Goal: Task Accomplishment & Management: Complete application form

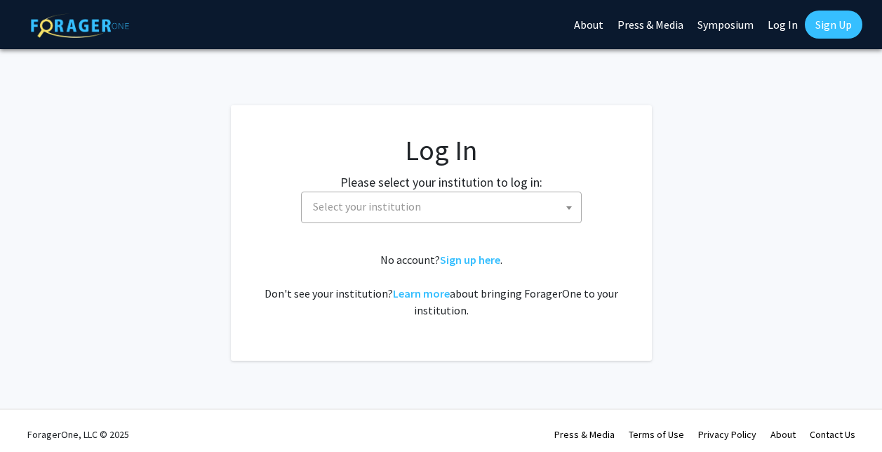
select select
click at [437, 209] on span "Select your institution" at bounding box center [444, 206] width 274 height 29
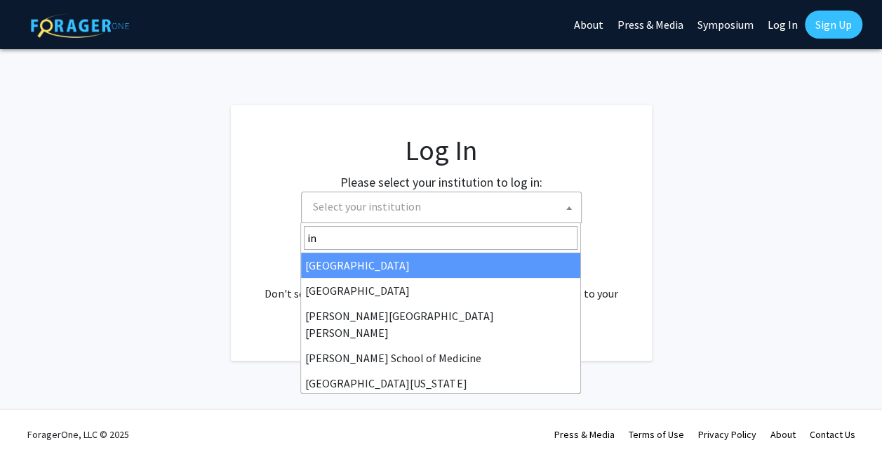
type input "i"
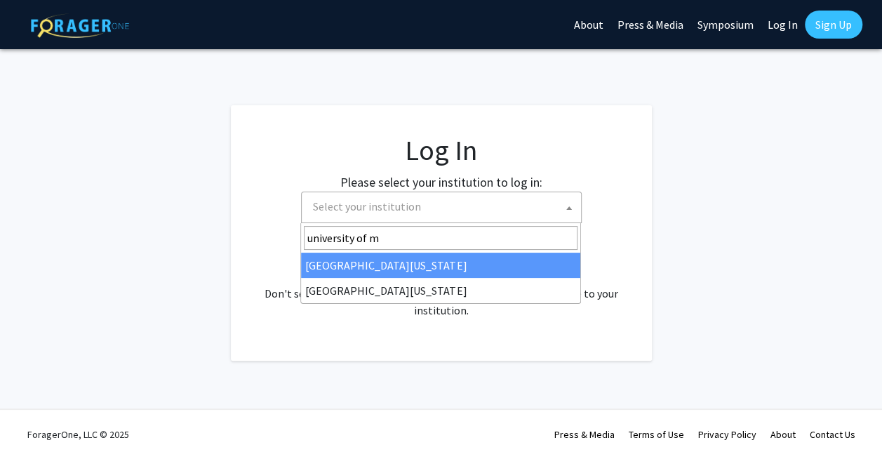
type input "university of m"
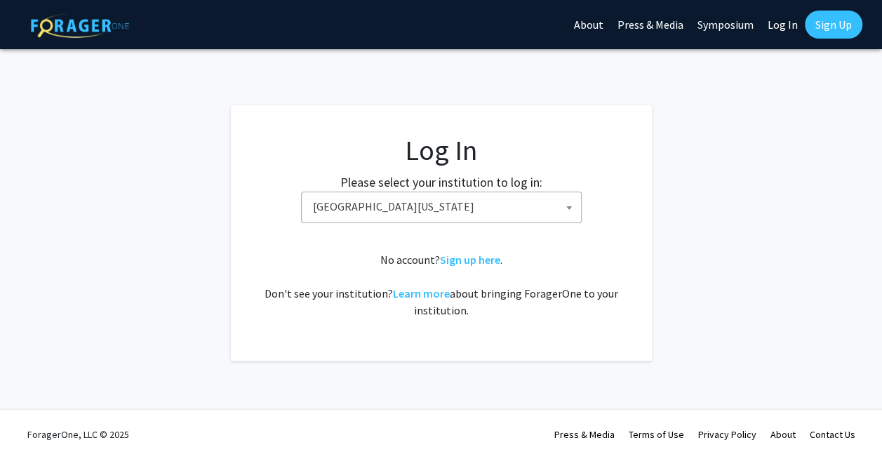
select select "31"
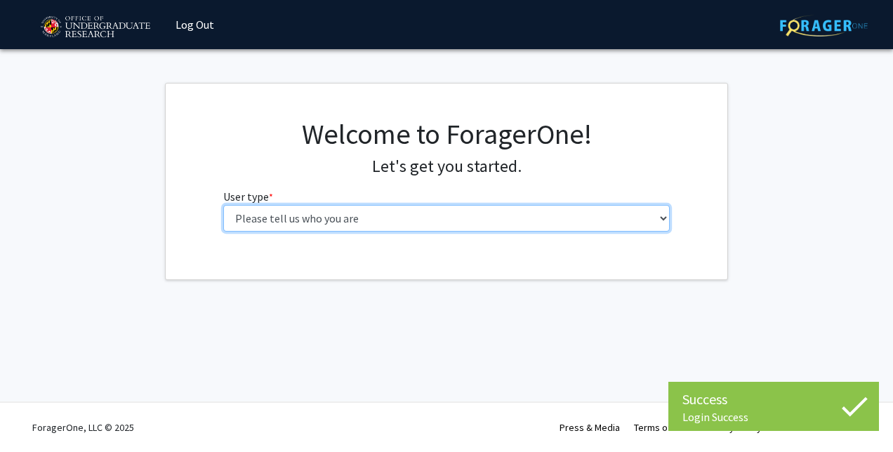
click at [359, 218] on select "Please tell us who you are Undergraduate Student Master's Student Doctoral Cand…" at bounding box center [446, 218] width 447 height 27
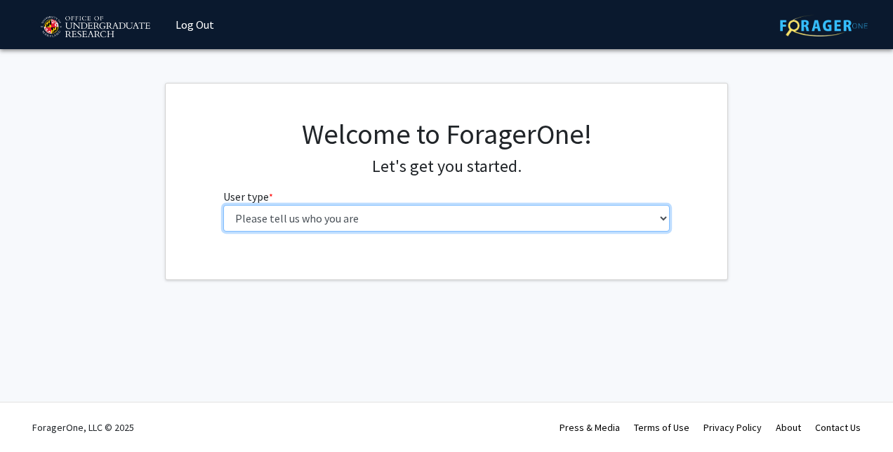
select select "1: undergrad"
click at [223, 205] on select "Please tell us who you are Undergraduate Student Master's Student Doctoral Cand…" at bounding box center [446, 218] width 447 height 27
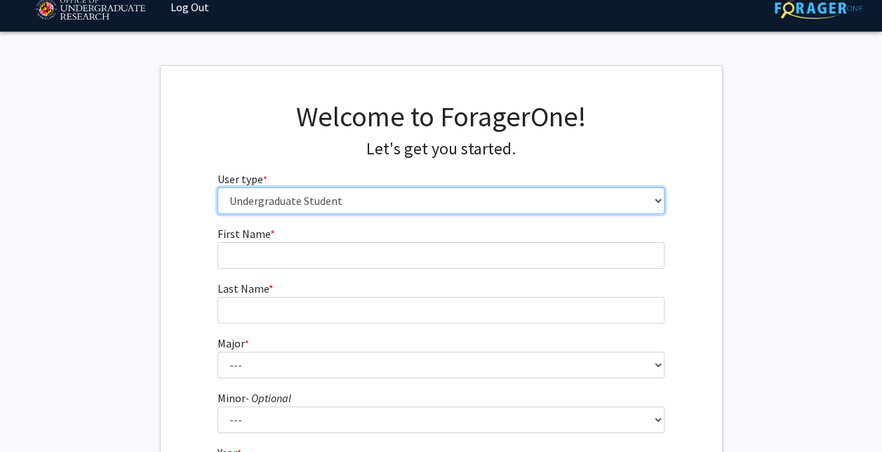
scroll to position [18, 0]
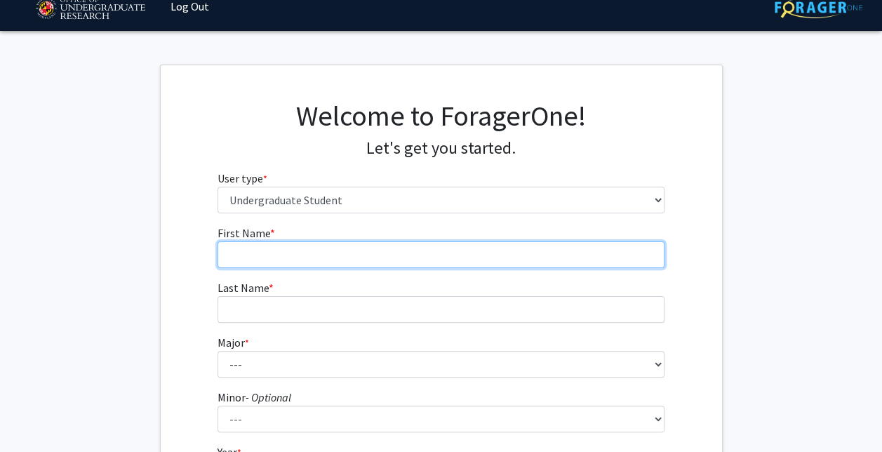
click at [337, 253] on input "First Name * required" at bounding box center [441, 254] width 447 height 27
type input "[PERSON_NAME]"
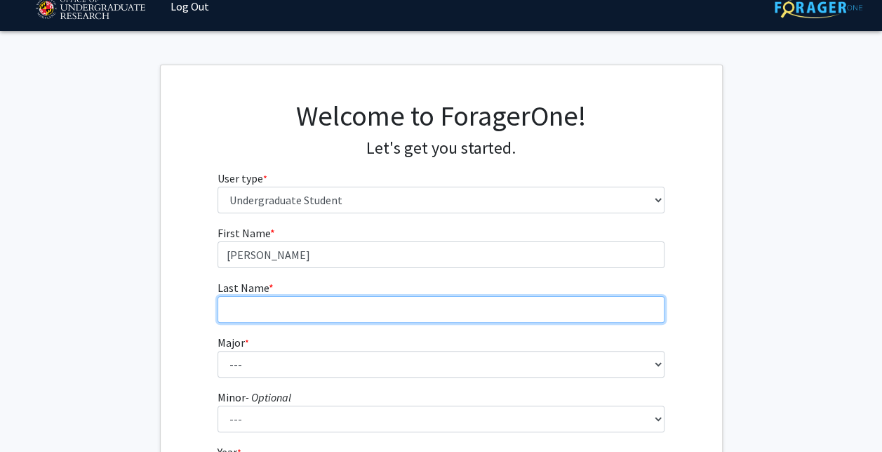
click at [279, 304] on input "Last Name * required" at bounding box center [441, 309] width 447 height 27
type input "Little"
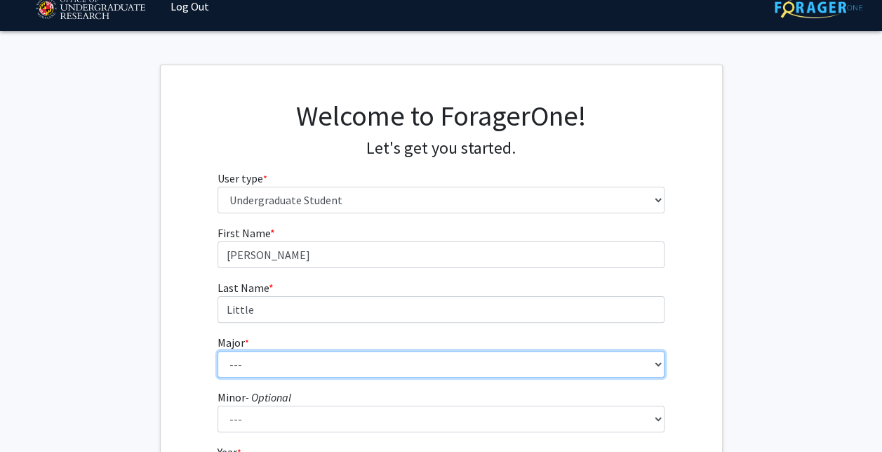
click at [281, 361] on select "--- Accounting Aerospace Engineering African American and Africana Studies Agri…" at bounding box center [441, 364] width 447 height 27
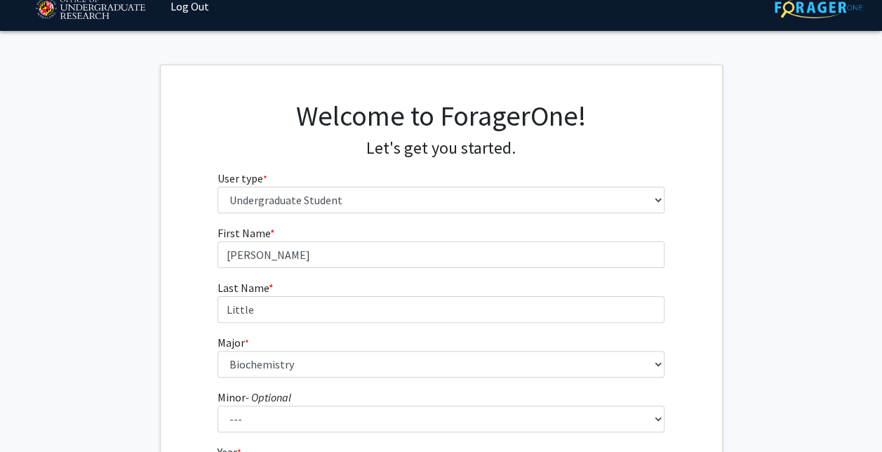
click at [180, 352] on div "First Name * required [PERSON_NAME] Last Name * required Little Major * require…" at bounding box center [441, 401] width 561 height 352
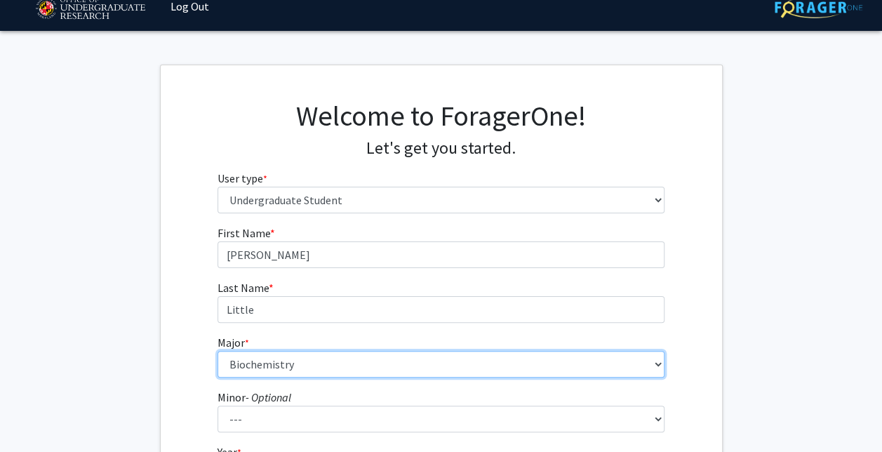
click at [336, 360] on select "--- Accounting Aerospace Engineering African American and Africana Studies Agri…" at bounding box center [441, 364] width 447 height 27
select select "81: 2382"
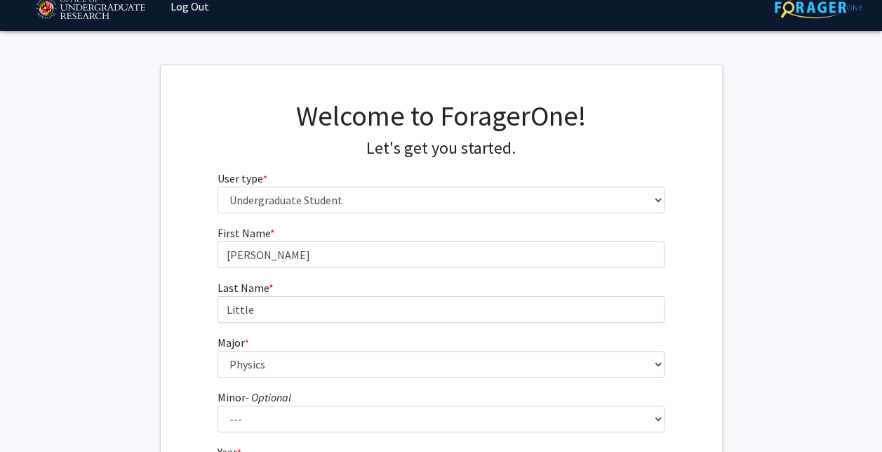
click at [218, 389] on label "Minor - Optional" at bounding box center [255, 397] width 74 height 17
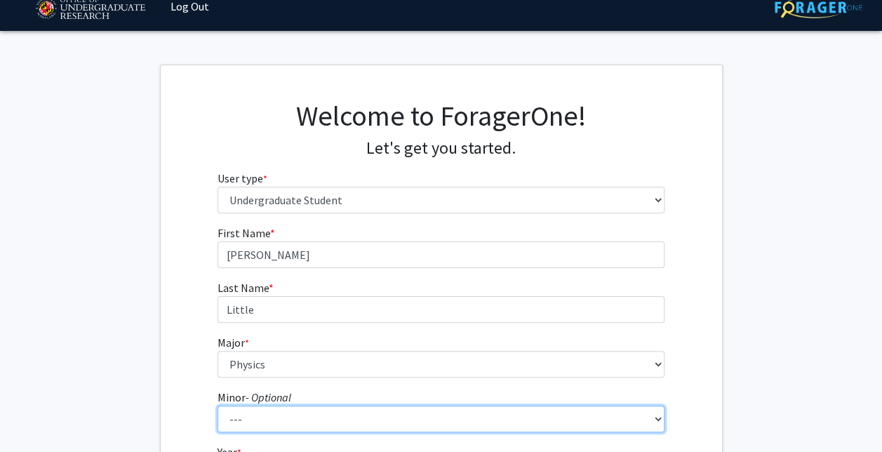
click at [218, 406] on select "--- Actuarial Mathematics Advanced Cybersecurity Experience for Students Africa…" at bounding box center [441, 419] width 447 height 27
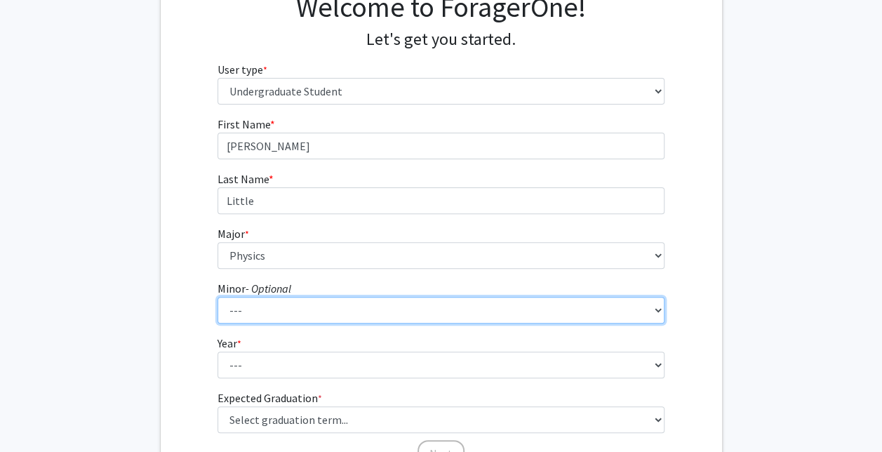
scroll to position [133, 0]
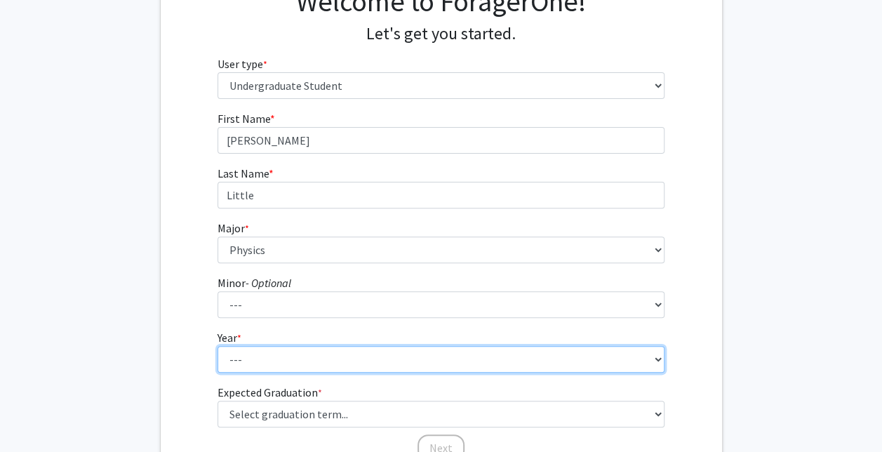
click at [277, 365] on select "--- First-year Sophomore Junior Senior Postbaccalaureate Certificate" at bounding box center [441, 359] width 447 height 27
select select "2: sophomore"
click at [218, 346] on select "--- First-year Sophomore Junior Senior Postbaccalaureate Certificate" at bounding box center [441, 359] width 447 height 27
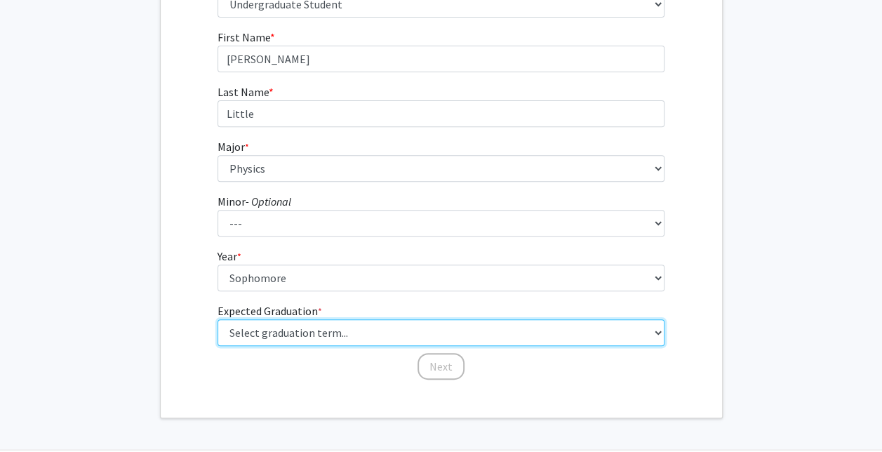
click at [300, 331] on select "Select graduation term... Spring 2025 Summer 2025 Fall 2025 Winter 2025 Spring …" at bounding box center [441, 332] width 447 height 27
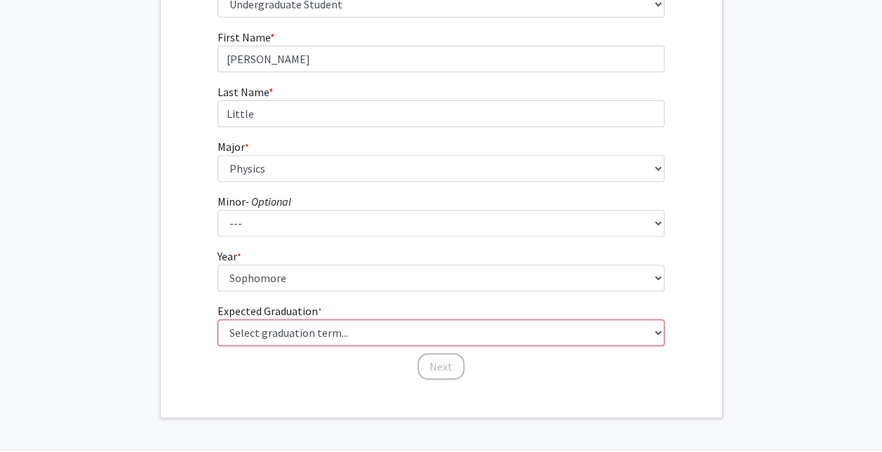
click at [185, 191] on div "First Name * required [PERSON_NAME] Last Name * required Little Major * require…" at bounding box center [441, 205] width 561 height 352
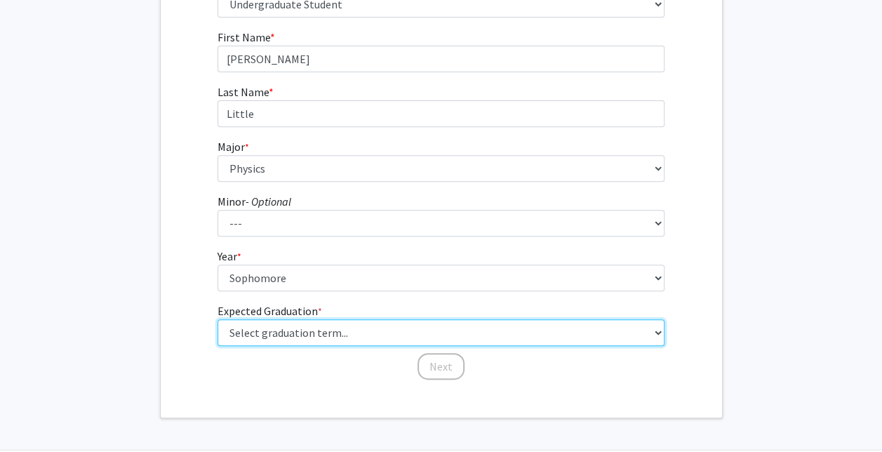
click at [279, 326] on select "Select graduation term... Spring 2025 Summer 2025 Fall 2025 Winter 2025 Spring …" at bounding box center [441, 332] width 447 height 27
select select "15: fall_2028"
click at [218, 319] on select "Select graduation term... Spring 2025 Summer 2025 Fall 2025 Winter 2025 Spring …" at bounding box center [441, 332] width 447 height 27
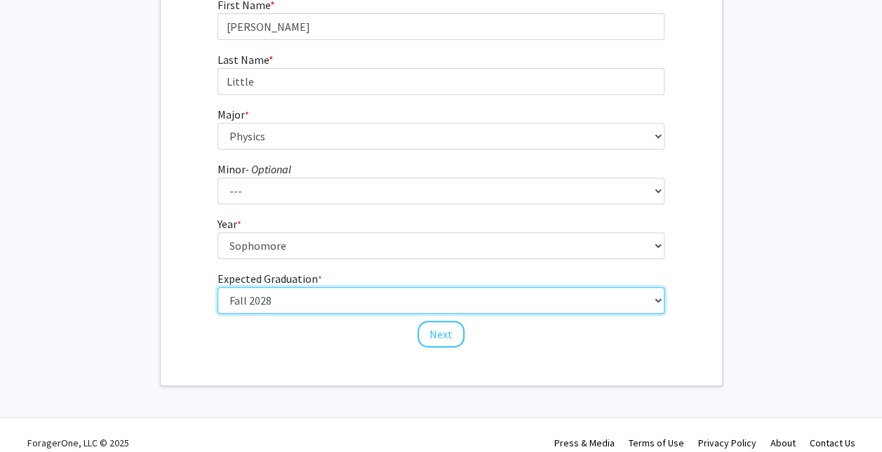
scroll to position [261, 0]
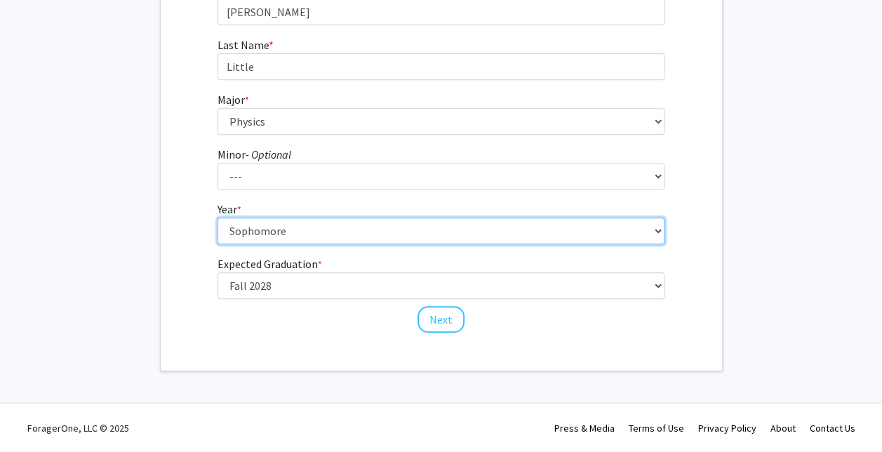
click at [348, 230] on select "--- First-year Sophomore Junior Senior Postbaccalaureate Certificate" at bounding box center [441, 231] width 447 height 27
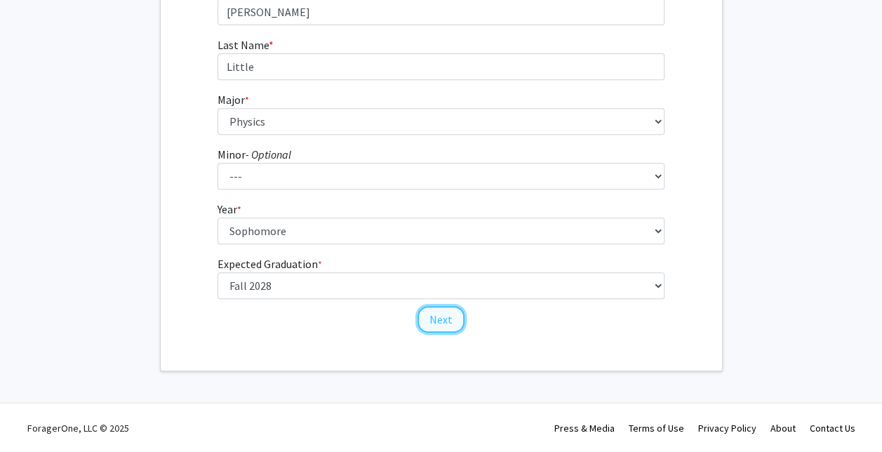
click at [438, 316] on button "Next" at bounding box center [441, 319] width 47 height 27
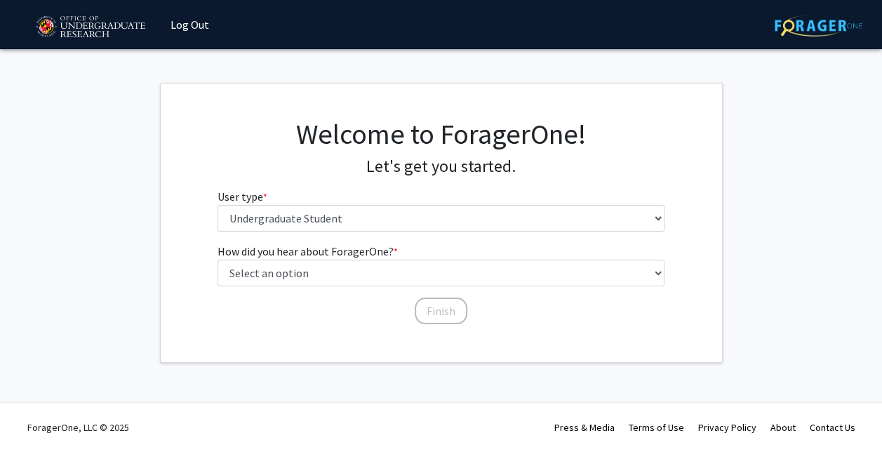
scroll to position [0, 0]
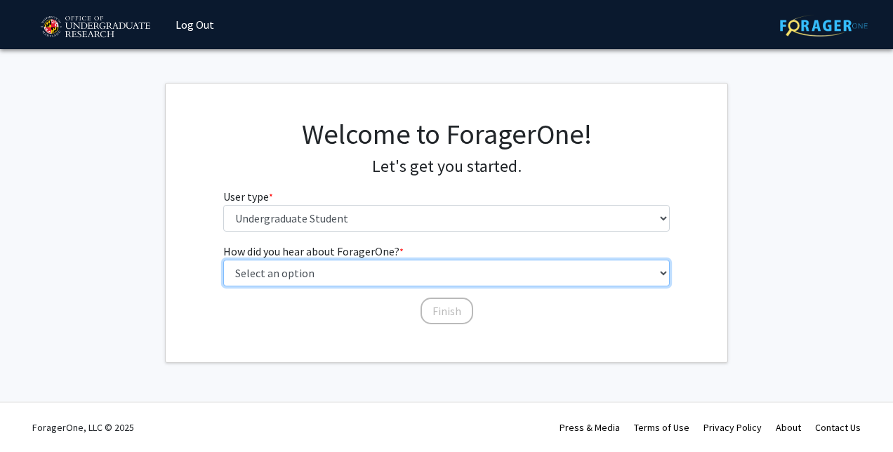
click at [393, 278] on select "Select an option Peer/student recommendation Faculty/staff recommendation Unive…" at bounding box center [446, 273] width 447 height 27
click at [223, 260] on select "Select an option Peer/student recommendation Faculty/staff recommendation Unive…" at bounding box center [446, 273] width 447 height 27
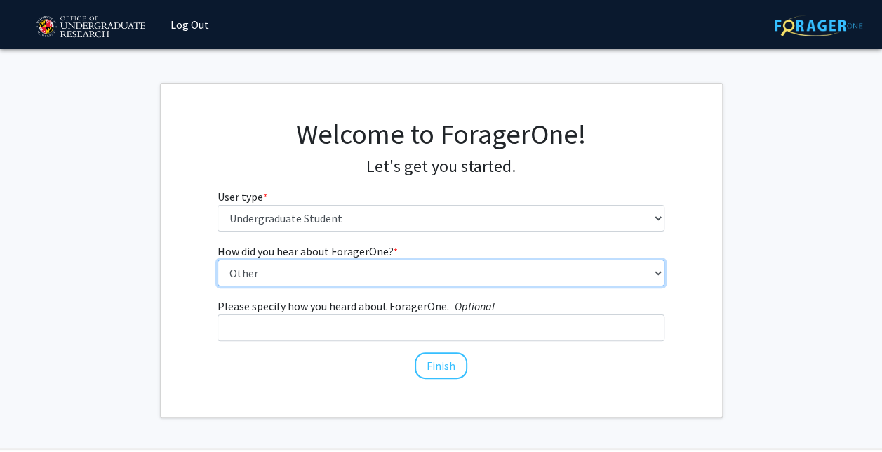
click at [326, 274] on select "Select an option Peer/student recommendation Faculty/staff recommendation Unive…" at bounding box center [441, 273] width 447 height 27
select select "1: peer_recommendation"
click at [222, 260] on select "Select an option Peer/student recommendation Faculty/staff recommendation Unive…" at bounding box center [441, 273] width 447 height 27
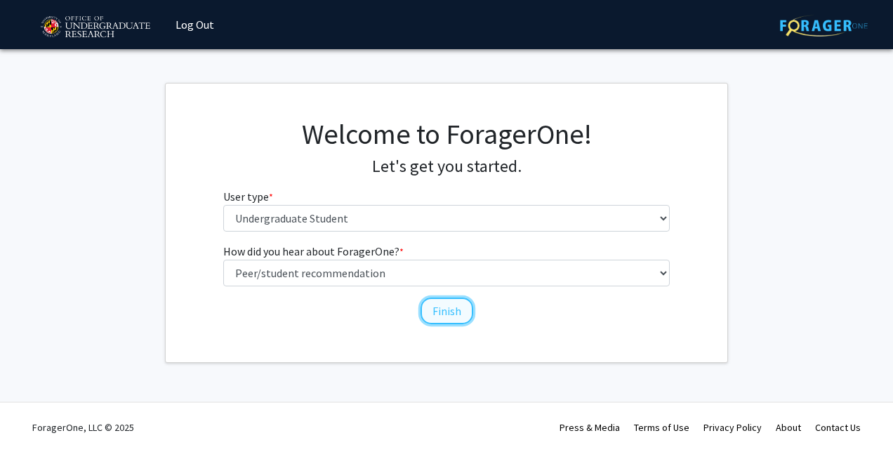
click at [453, 310] on button "Finish" at bounding box center [446, 311] width 53 height 27
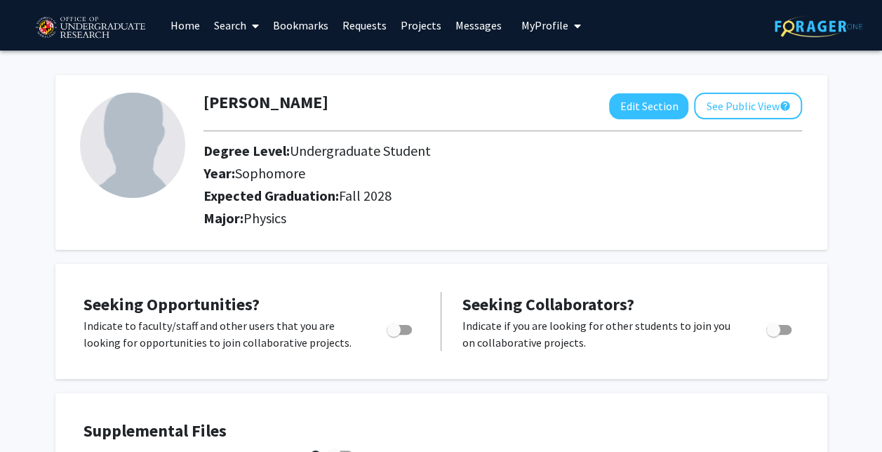
click at [417, 20] on link "Projects" at bounding box center [421, 25] width 55 height 49
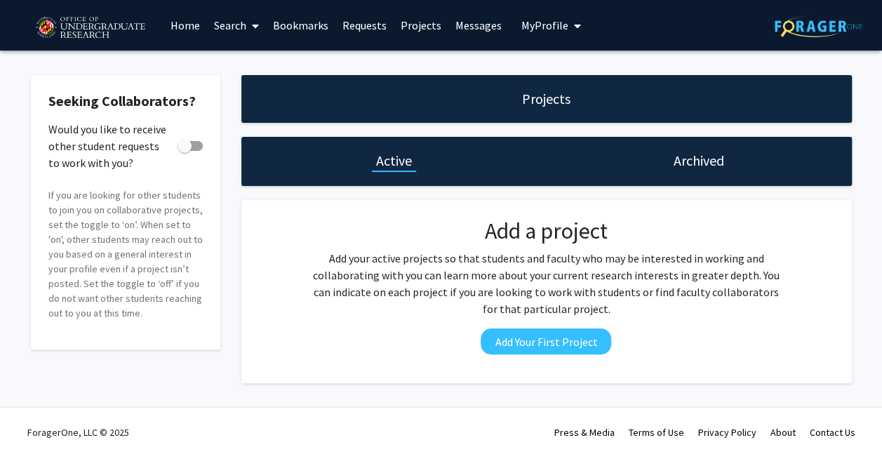
click at [246, 29] on span at bounding box center [252, 25] width 13 height 49
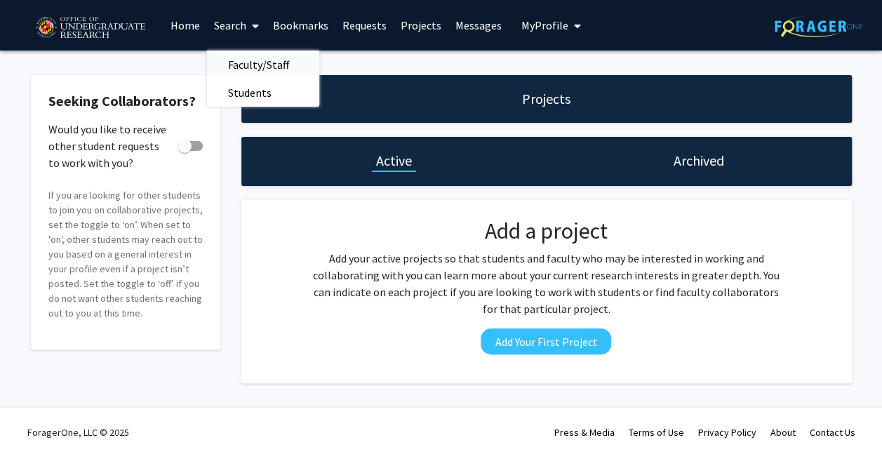
click at [245, 61] on span "Faculty/Staff" at bounding box center [258, 65] width 103 height 28
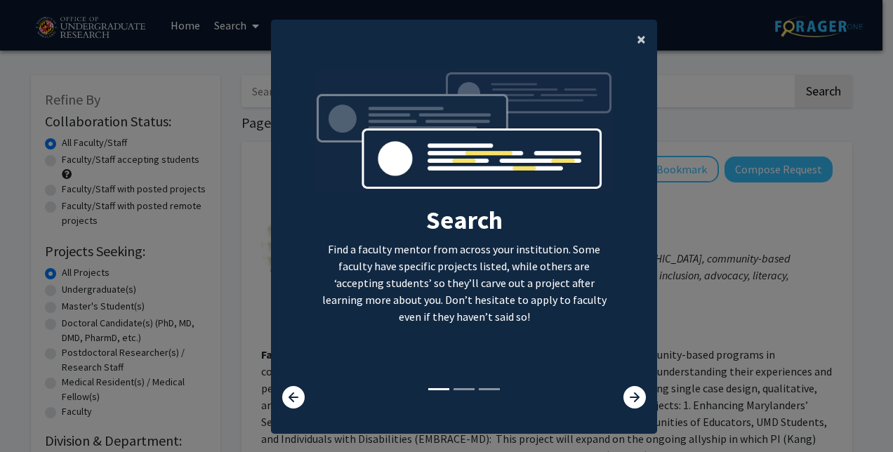
click at [637, 41] on span "×" at bounding box center [641, 39] width 9 height 22
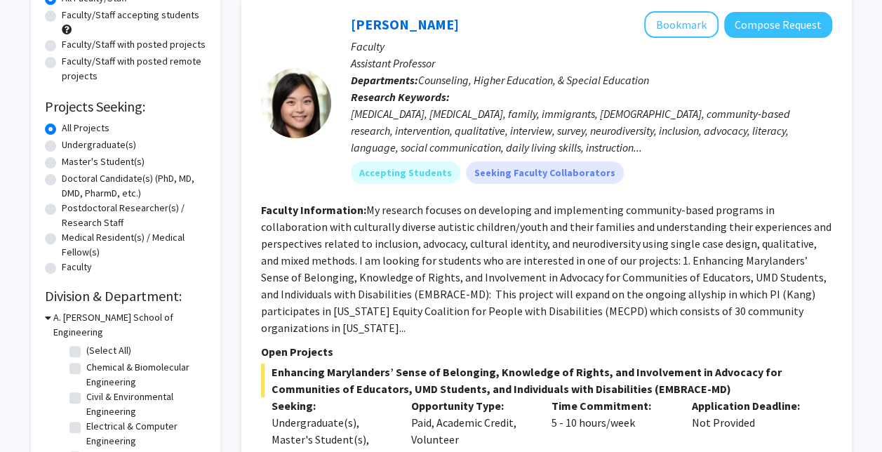
scroll to position [148, 0]
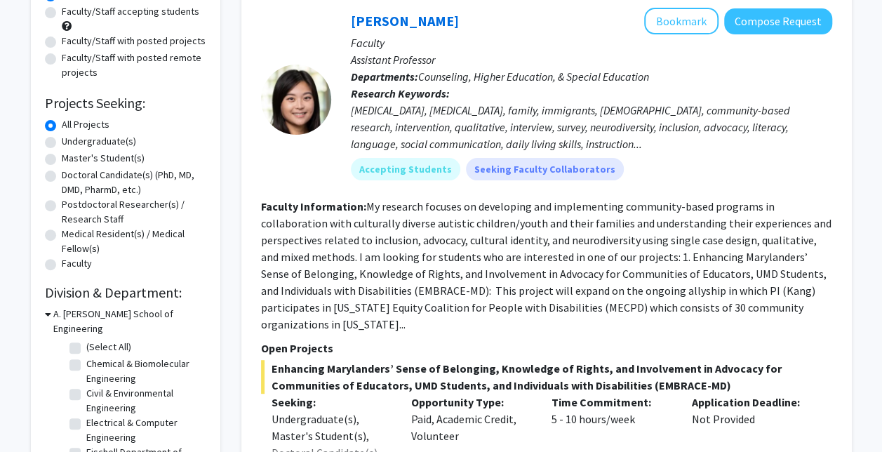
click at [62, 140] on label "Undergraduate(s)" at bounding box center [99, 141] width 74 height 15
click at [62, 140] on input "Undergraduate(s)" at bounding box center [66, 138] width 9 height 9
radio input "true"
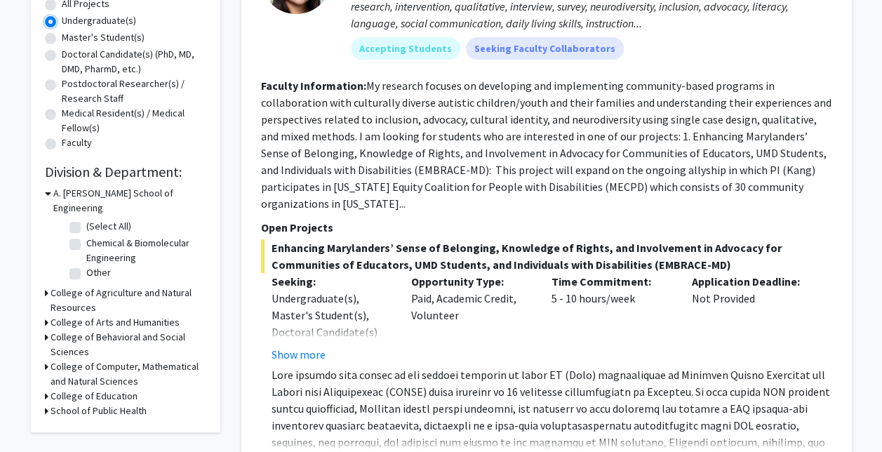
scroll to position [271, 0]
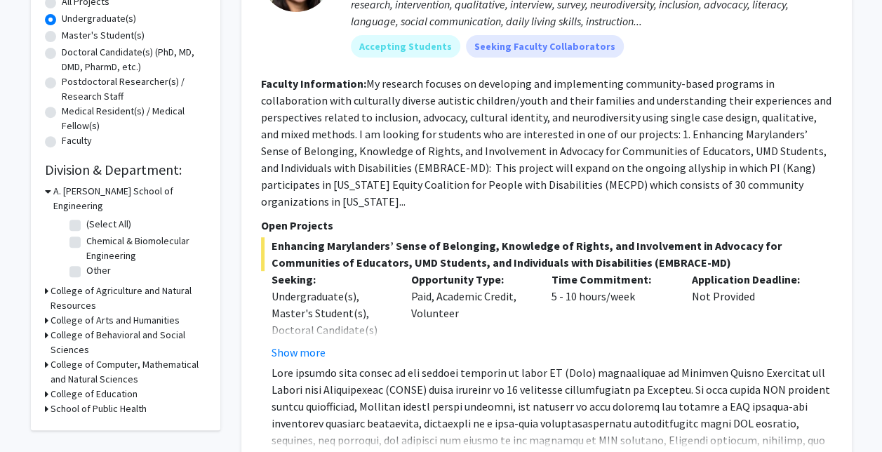
click at [49, 192] on icon at bounding box center [48, 191] width 6 height 15
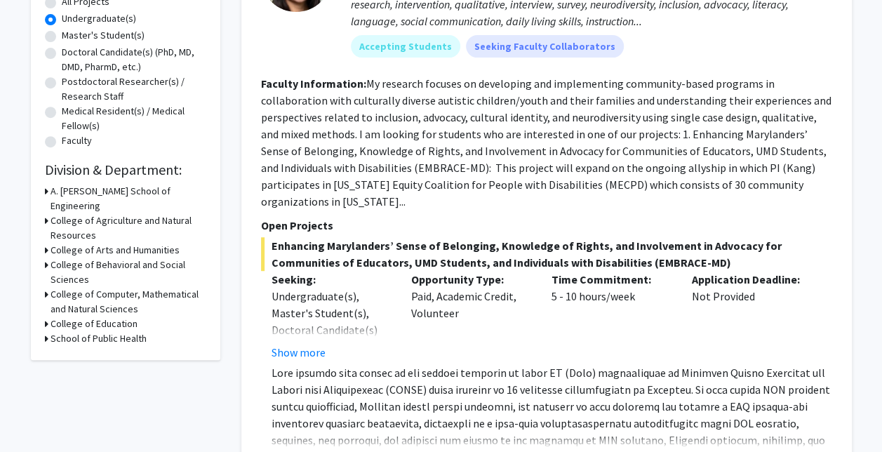
click at [44, 277] on div "Refine By Collaboration Status: Collaboration Status All Faculty/Staff Collabor…" at bounding box center [125, 82] width 189 height 556
click at [46, 287] on icon at bounding box center [47, 294] width 4 height 15
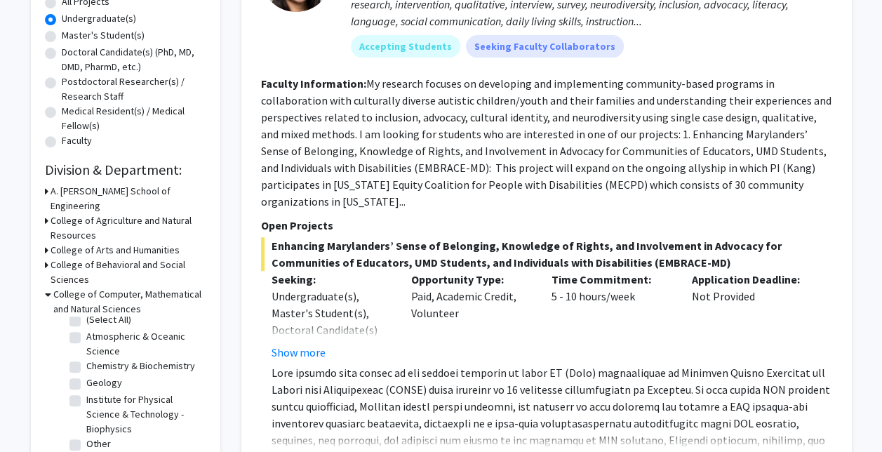
scroll to position [20, 0]
click at [86, 392] on label "Institute for Physical Science & Technology - Biophysics" at bounding box center [144, 414] width 117 height 44
click at [86, 392] on input "Institute for Physical Science & Technology - Biophysics" at bounding box center [90, 396] width 9 height 9
checkbox input "true"
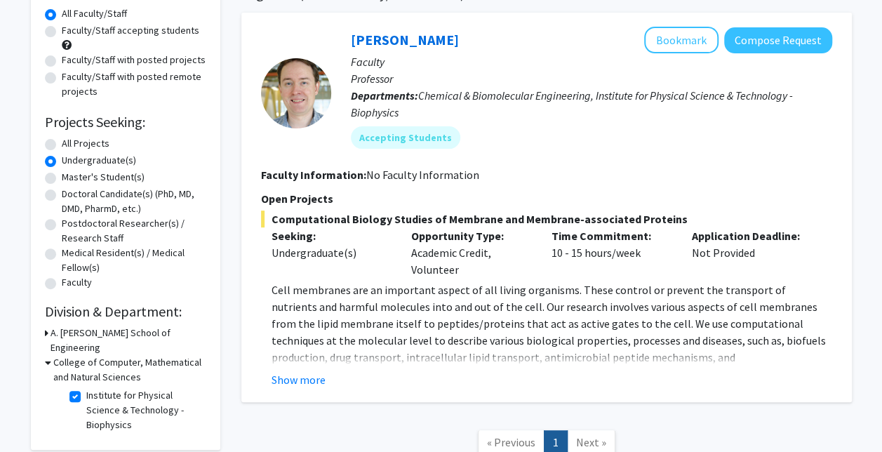
scroll to position [130, 0]
click at [46, 335] on icon at bounding box center [47, 332] width 4 height 15
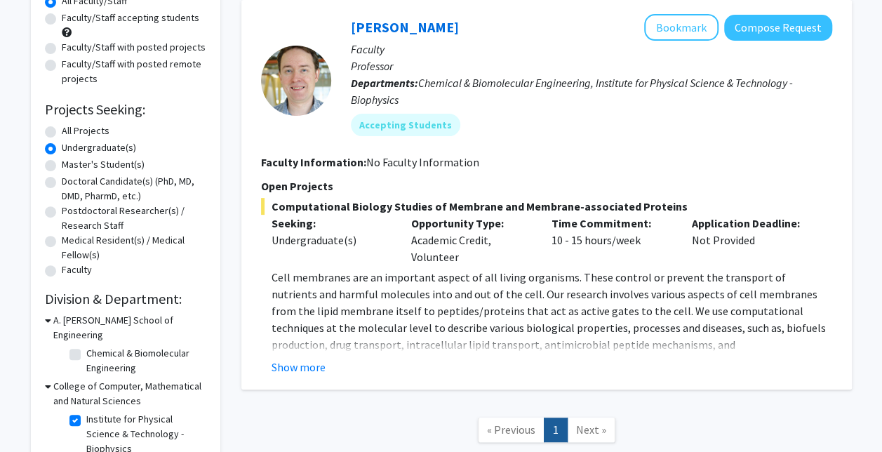
scroll to position [142, 0]
click at [49, 319] on icon at bounding box center [48, 319] width 6 height 15
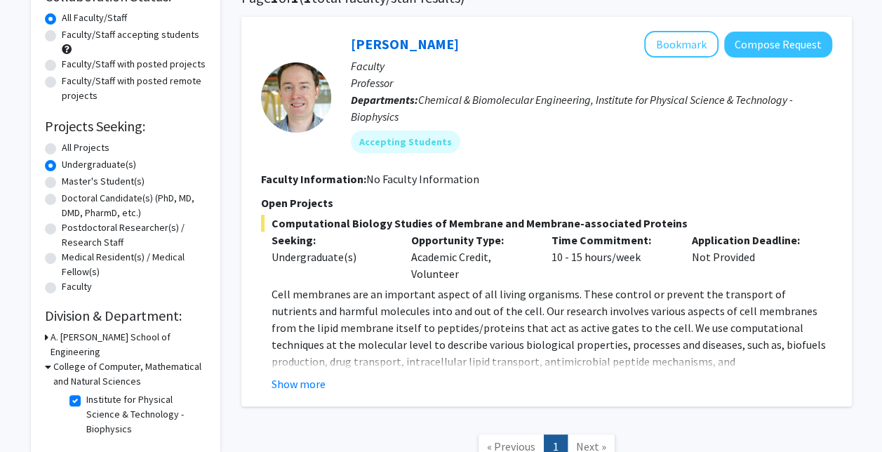
scroll to position [128, 0]
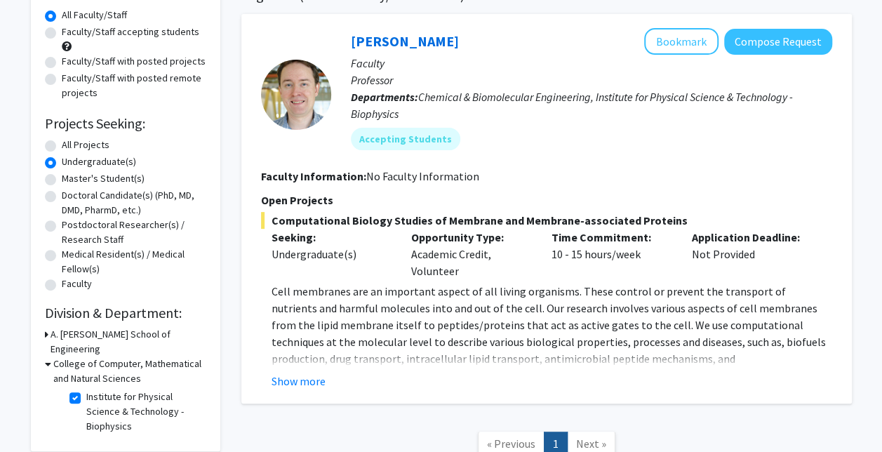
click at [86, 390] on label "Institute for Physical Science & Technology - Biophysics" at bounding box center [144, 412] width 117 height 44
click at [86, 390] on input "Institute for Physical Science & Technology - Biophysics" at bounding box center [90, 394] width 9 height 9
checkbox input "false"
